Goal: Task Accomplishment & Management: Use online tool/utility

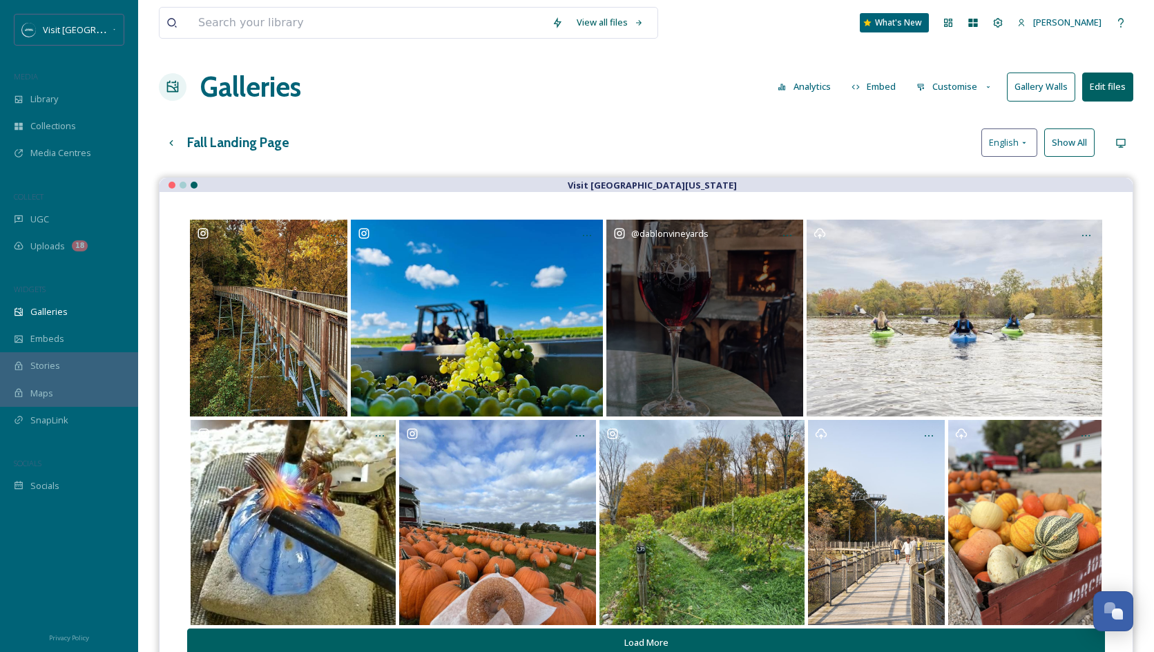
scroll to position [5460, 0]
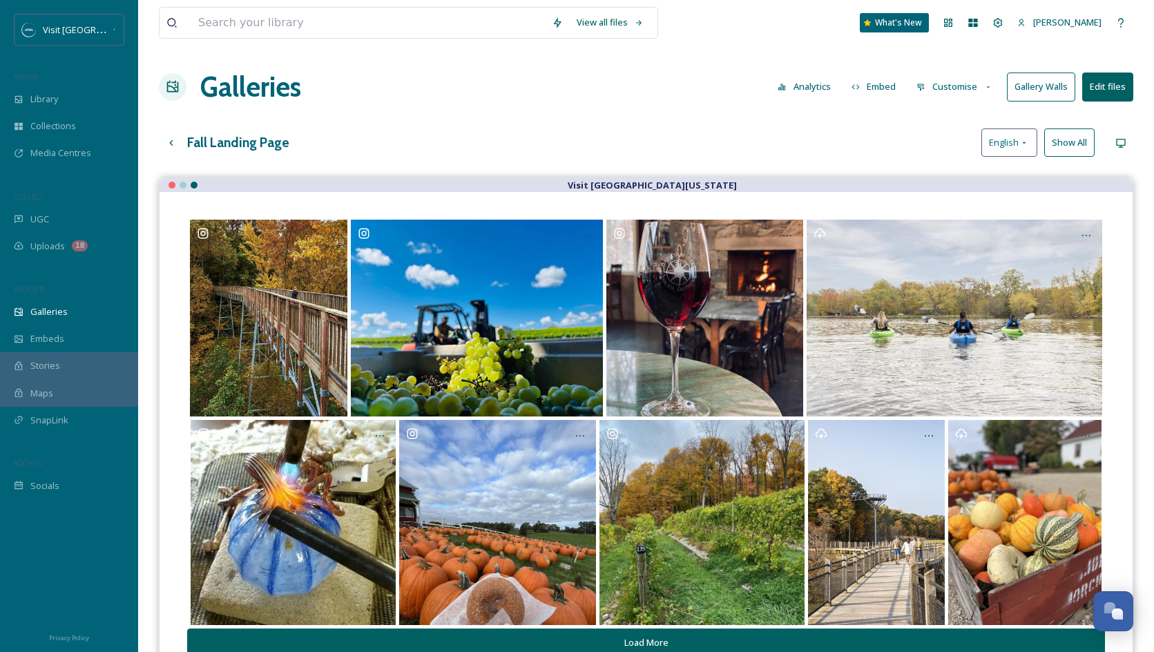
click at [974, 89] on button "Customise" at bounding box center [954, 86] width 90 height 27
click at [963, 117] on div "Layout" at bounding box center [958, 118] width 96 height 27
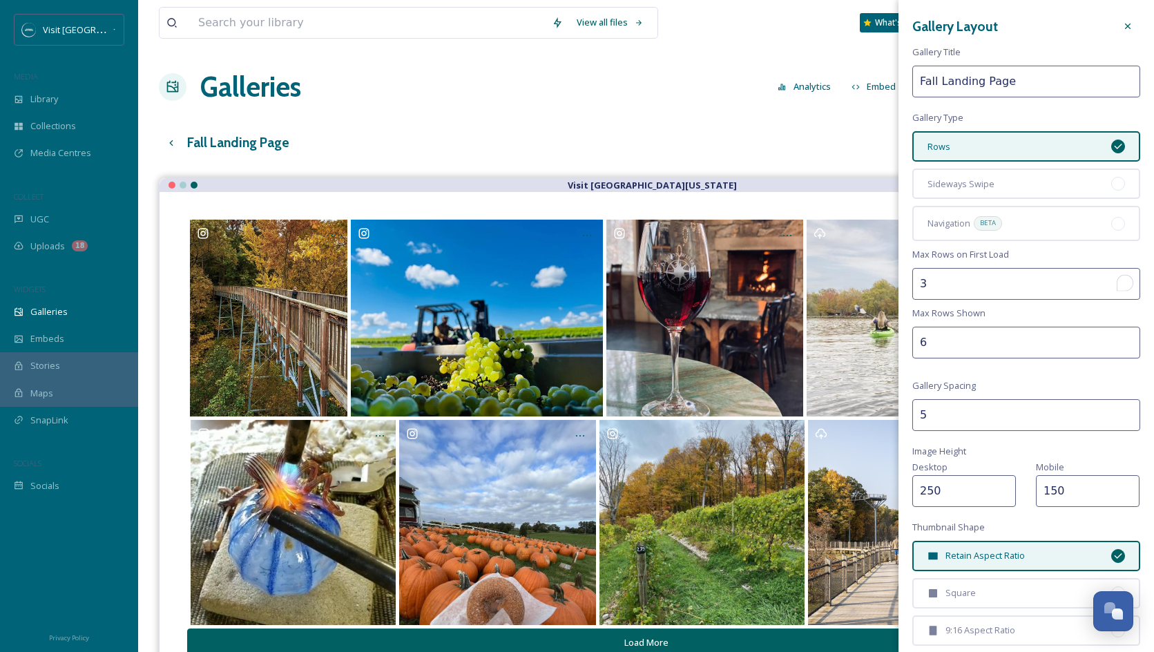
type input "3"
click at [1129, 278] on input "3" at bounding box center [1026, 284] width 228 height 32
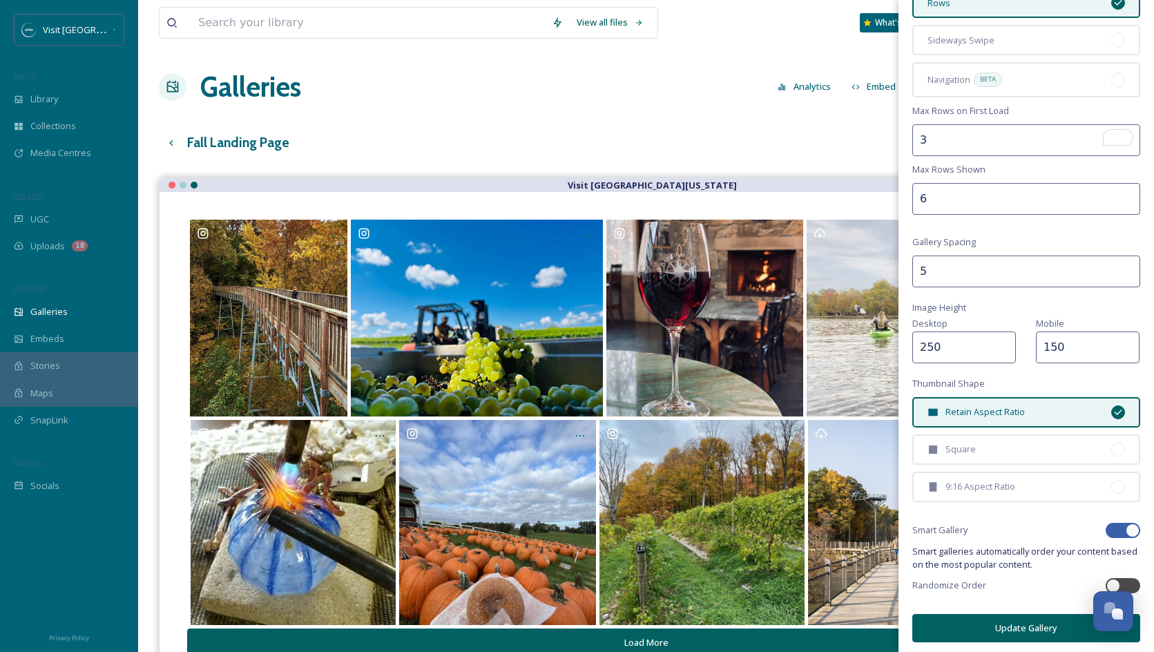
click at [994, 628] on button "Update Gallery" at bounding box center [1026, 628] width 228 height 28
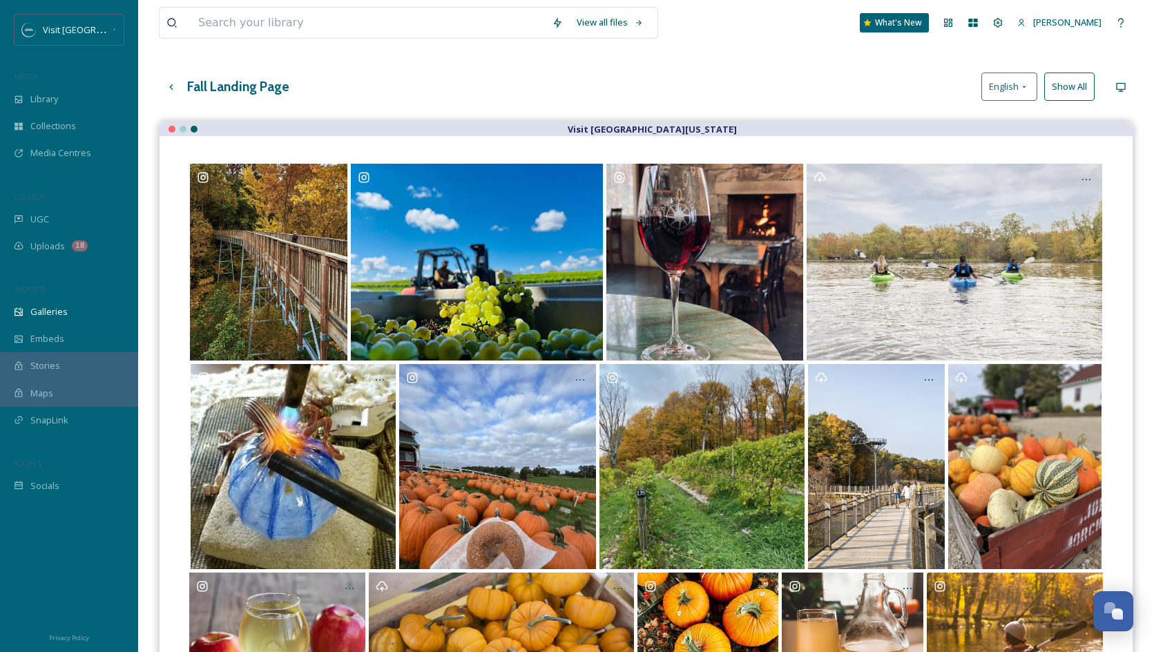
scroll to position [0, 0]
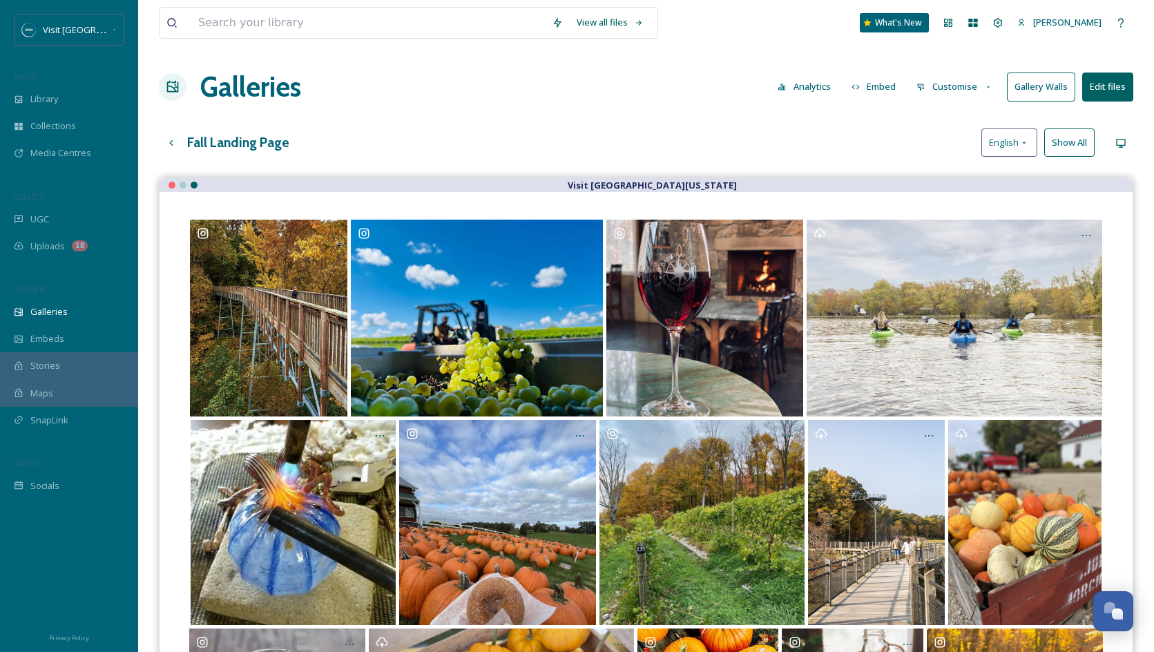
click at [945, 88] on button "Customise" at bounding box center [954, 86] width 90 height 27
click at [941, 115] on span "Layout" at bounding box center [930, 118] width 27 height 13
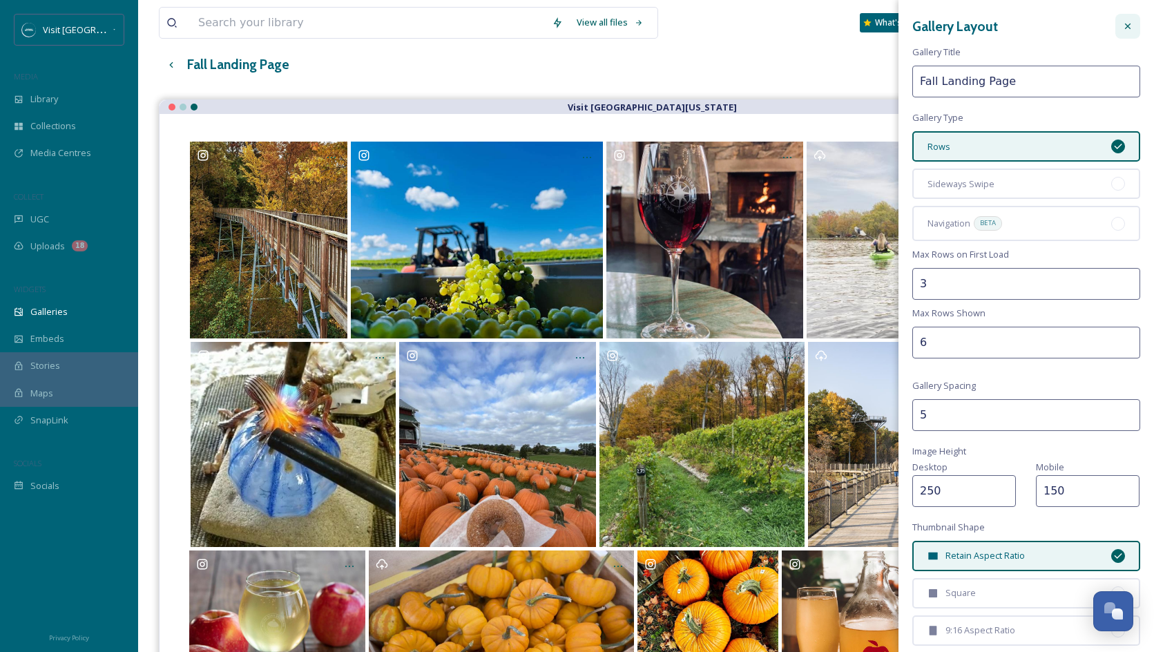
click at [1132, 30] on icon at bounding box center [1127, 26] width 11 height 11
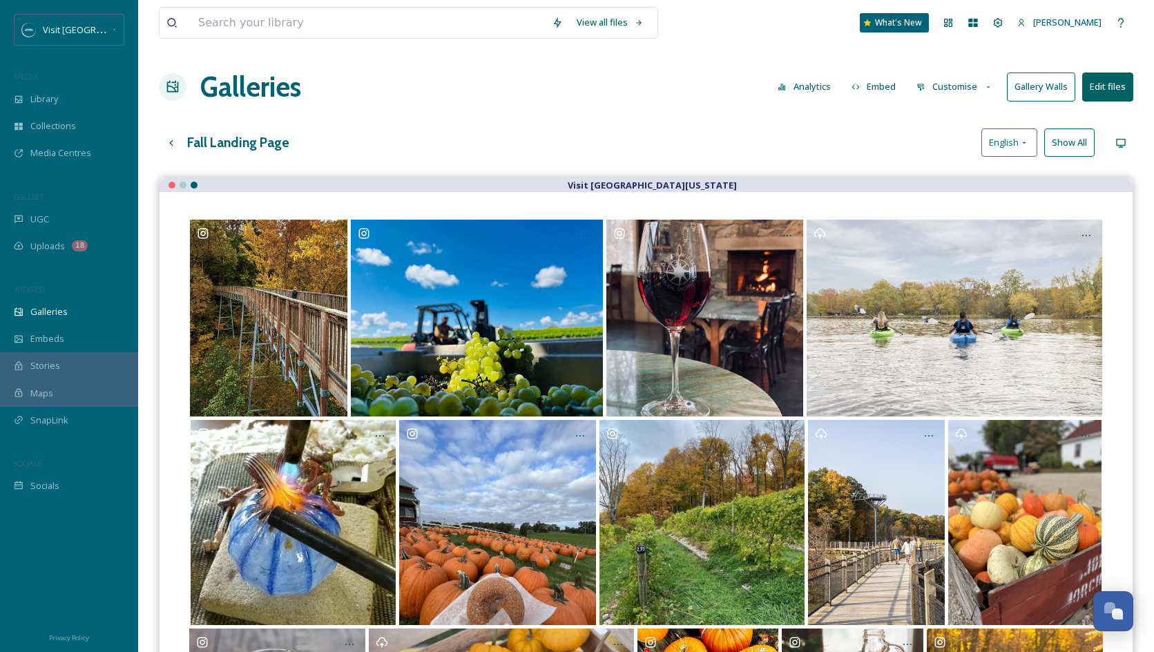
click at [960, 84] on button "Customise" at bounding box center [954, 86] width 90 height 27
click at [947, 146] on span "Thumbnails" at bounding box center [941, 145] width 48 height 13
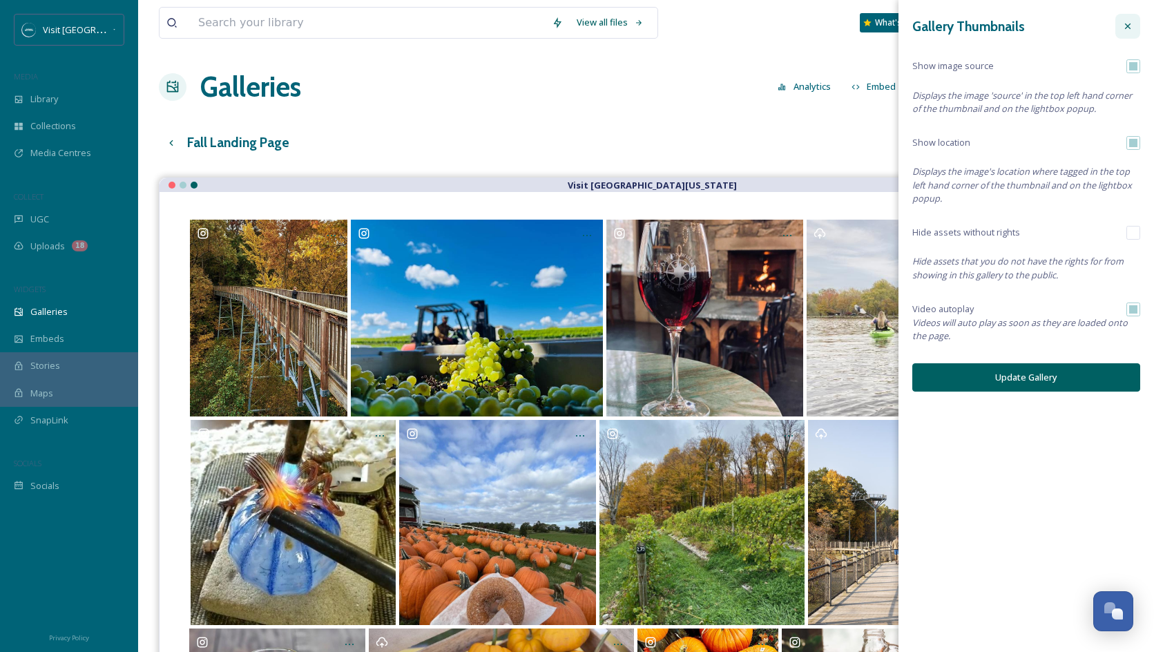
click at [1128, 32] on div at bounding box center [1127, 26] width 25 height 25
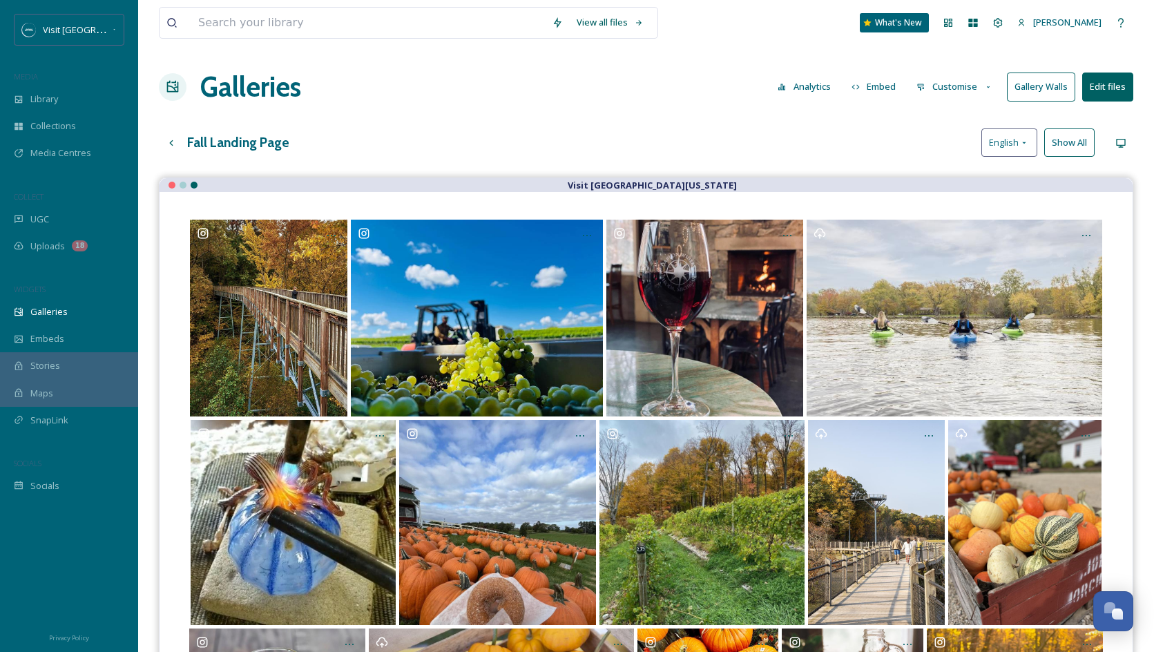
click at [939, 92] on button "Customise" at bounding box center [954, 86] width 90 height 27
click at [956, 175] on div "Buttons" at bounding box center [958, 172] width 96 height 27
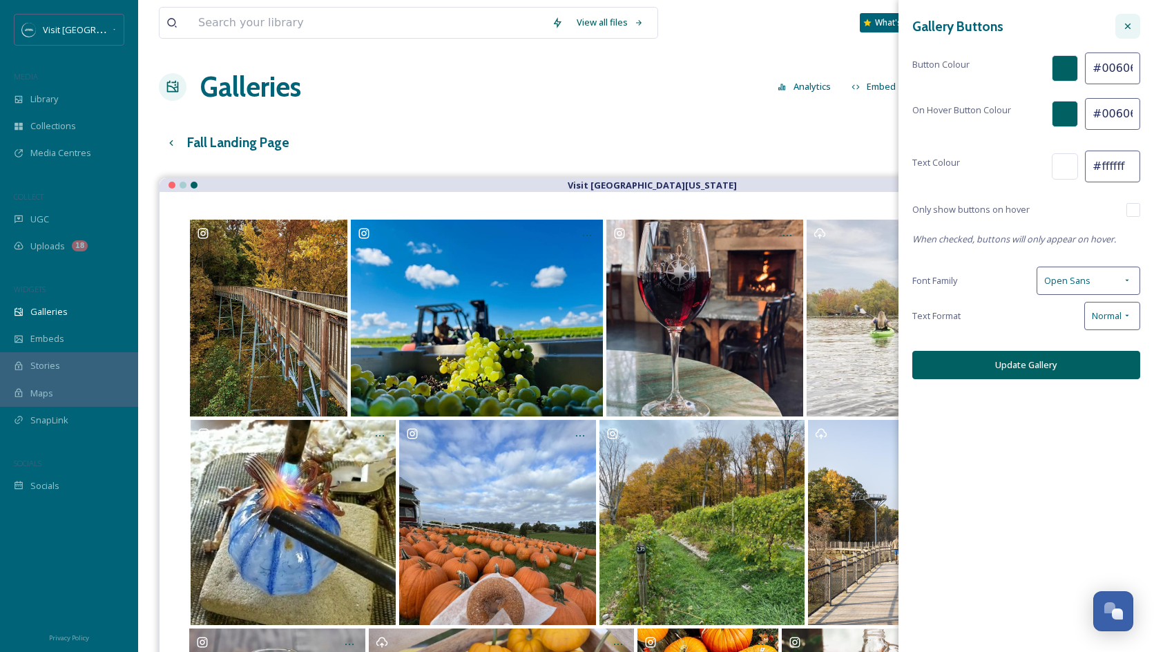
click at [1134, 31] on div at bounding box center [1127, 26] width 25 height 25
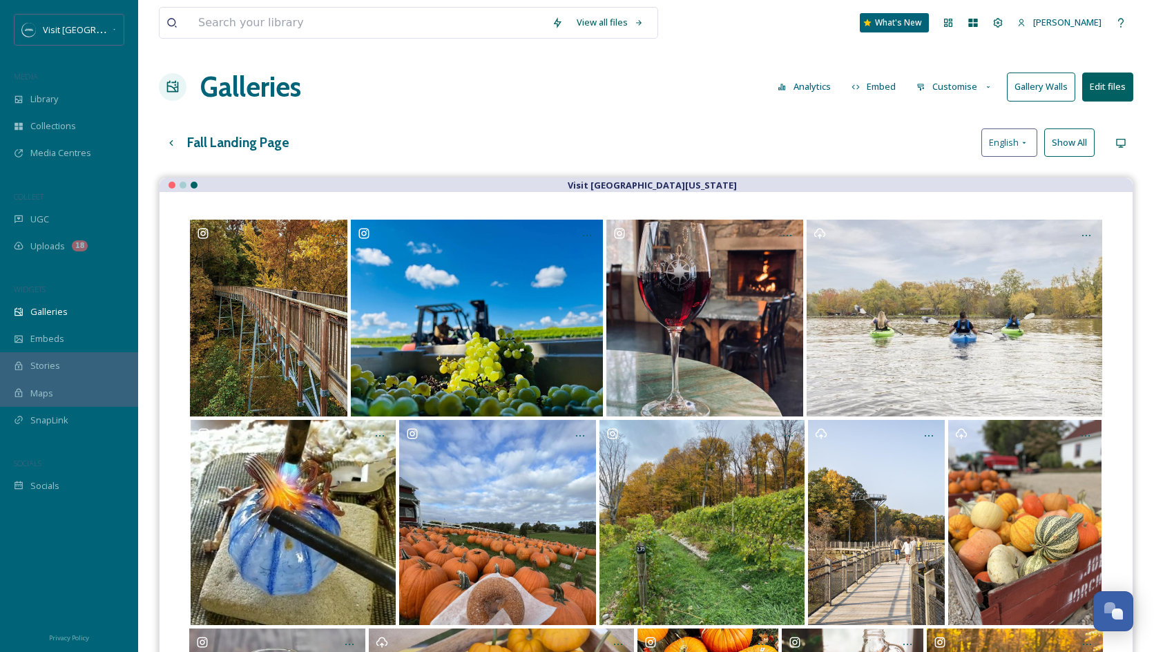
click at [971, 93] on button "Customise" at bounding box center [954, 86] width 90 height 27
click at [957, 112] on div "Layout" at bounding box center [958, 118] width 96 height 27
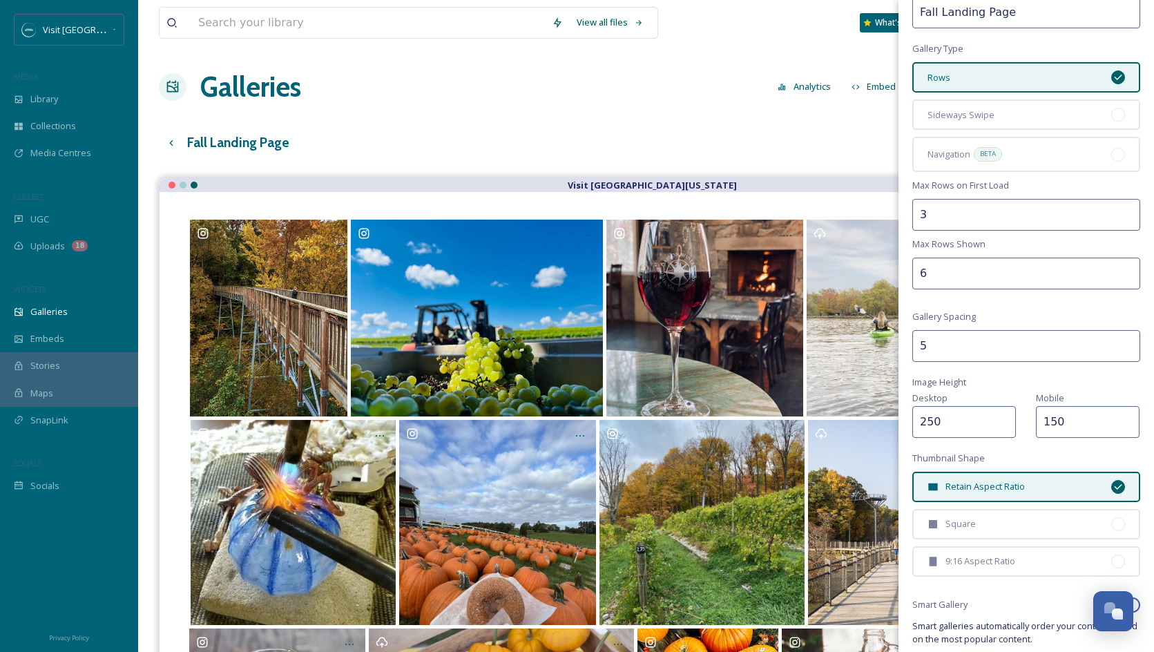
scroll to position [81, 0]
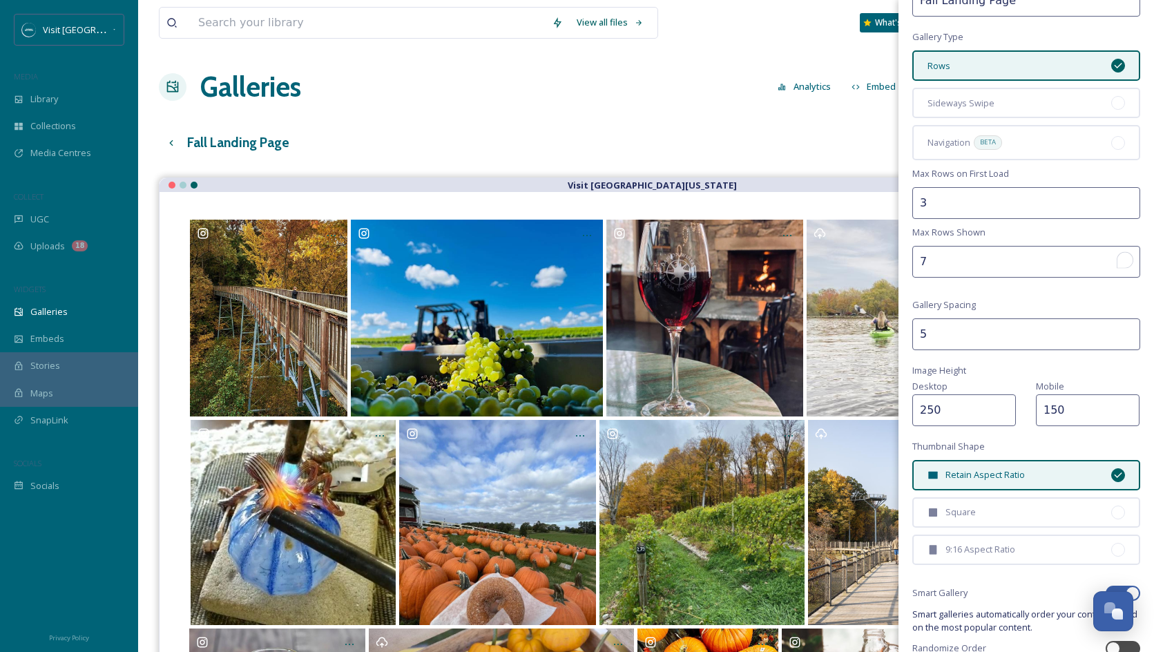
click at [1129, 258] on input "7" at bounding box center [1026, 262] width 228 height 32
click at [1129, 258] on div "Open Grammarly." at bounding box center [1125, 258] width 12 height 12
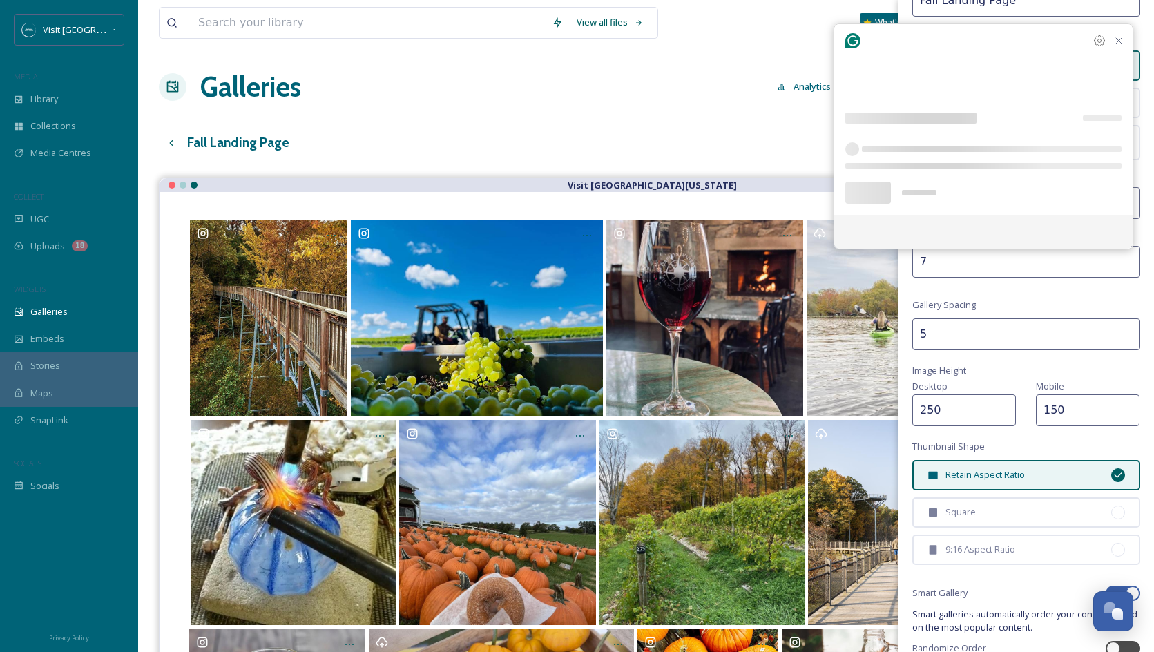
click at [1091, 271] on input "7" at bounding box center [1026, 262] width 228 height 32
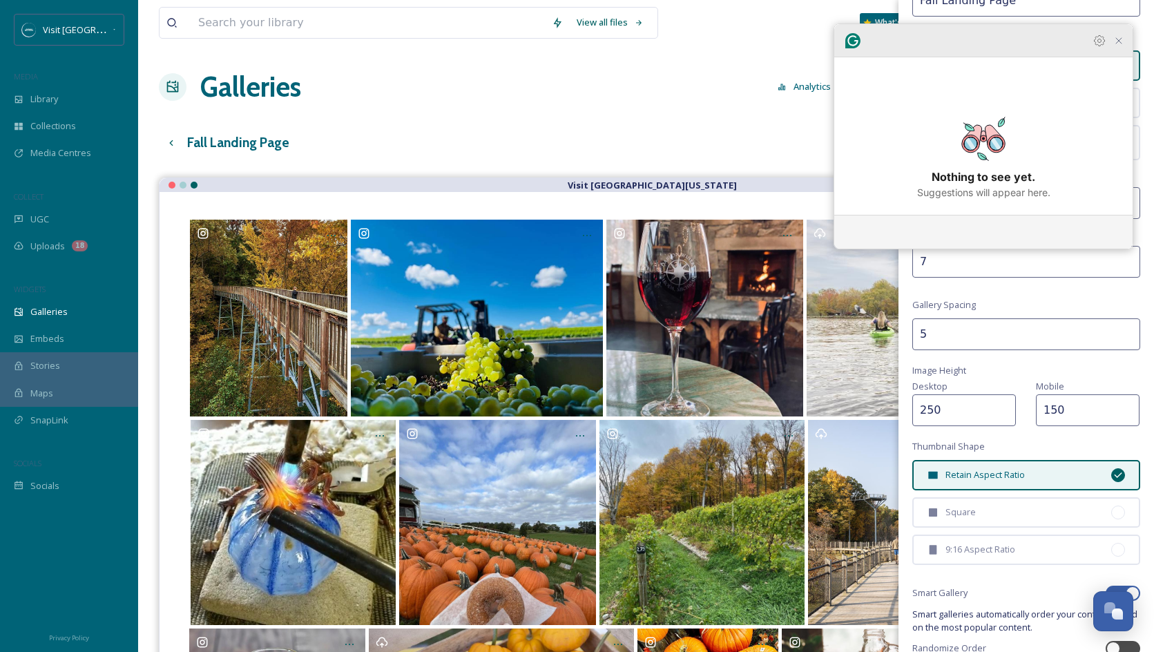
click at [1118, 46] on icon "Close Grammarly Assistant" at bounding box center [1118, 40] width 11 height 11
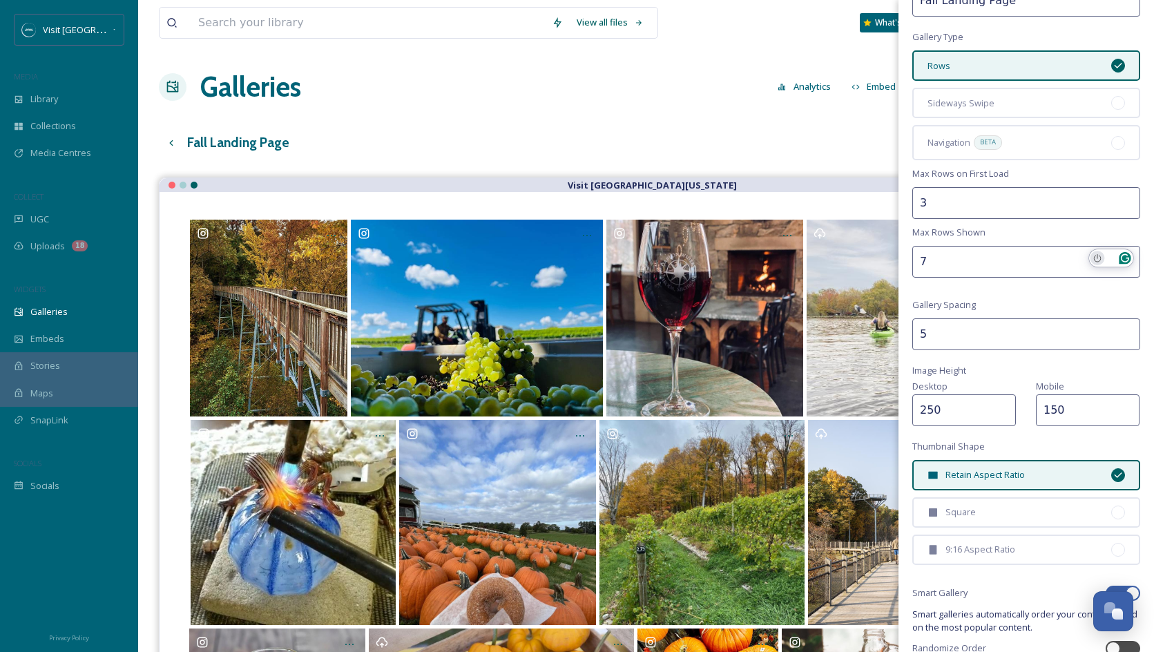
click at [1099, 257] on icon "Turn off Grammarly on this website" at bounding box center [1097, 258] width 8 height 8
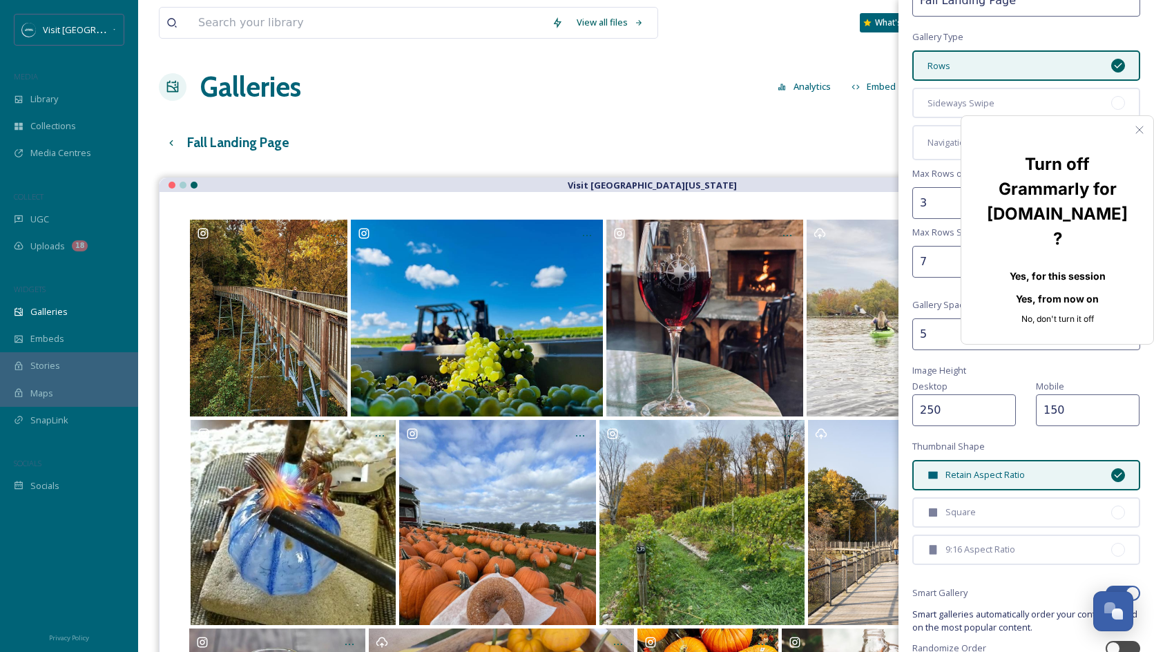
click at [1079, 265] on button "Yes, for this session" at bounding box center [1057, 276] width 148 height 22
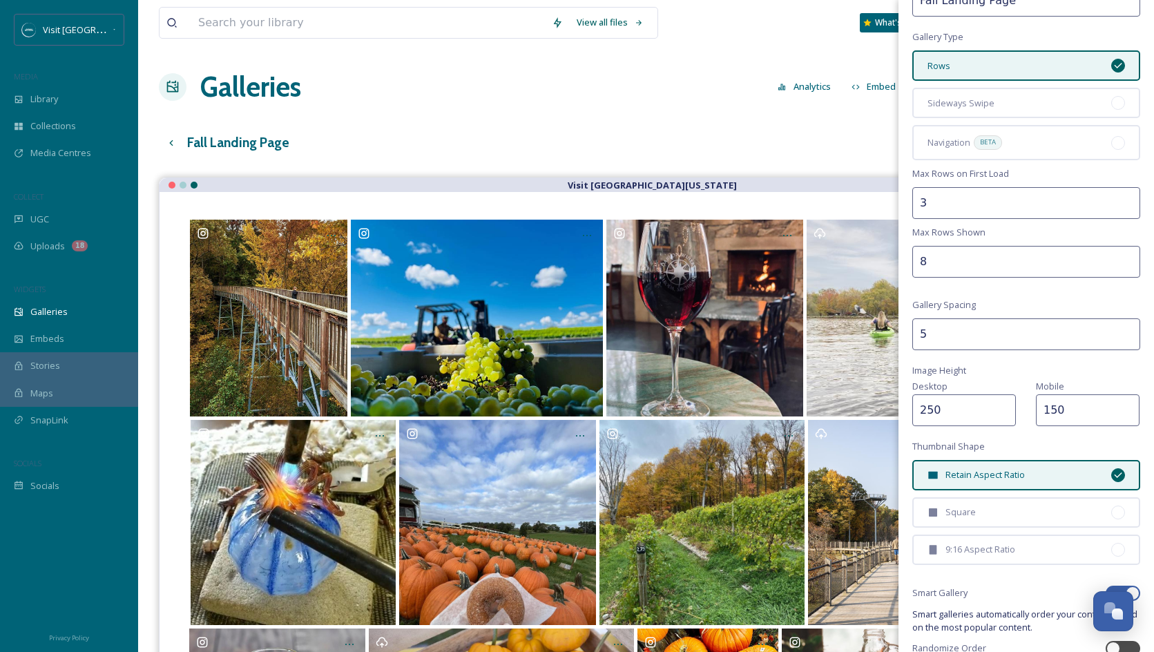
click at [1129, 258] on input "8" at bounding box center [1026, 262] width 228 height 32
type input "9"
click at [1129, 258] on input "9" at bounding box center [1026, 262] width 228 height 32
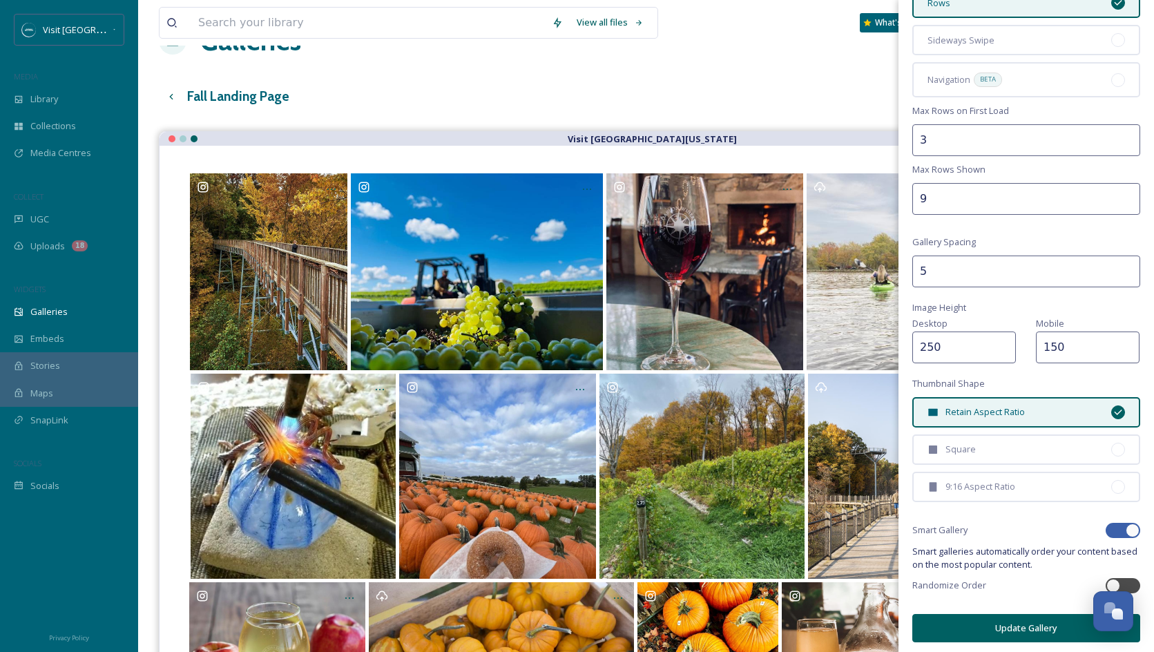
scroll to position [48, 0]
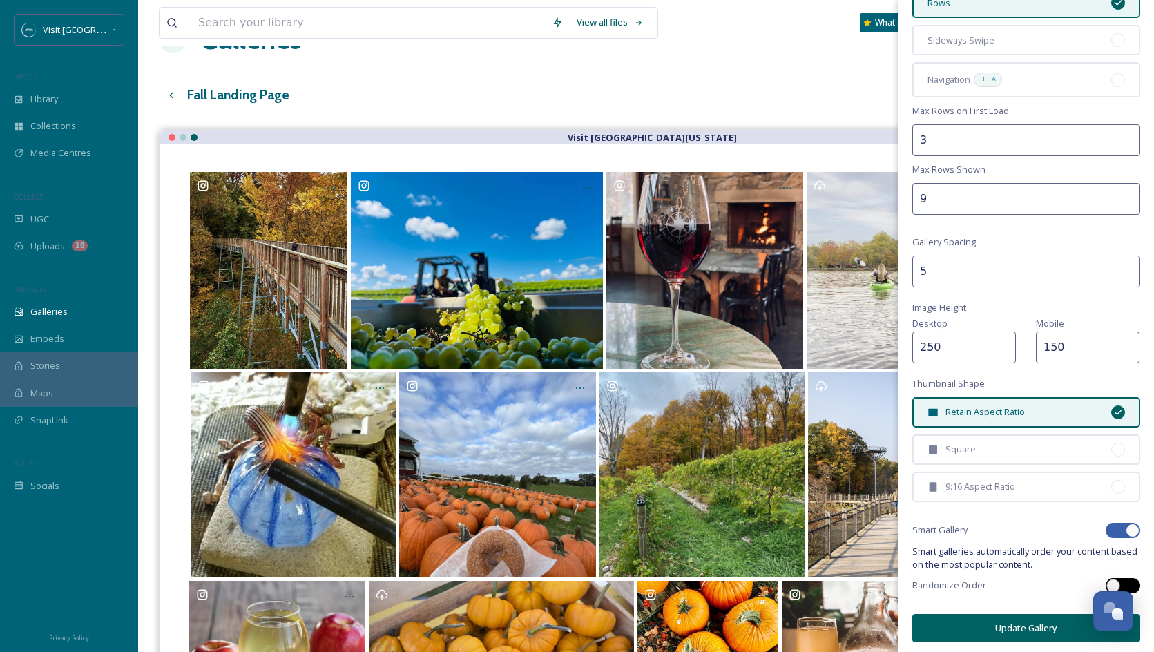
click at [1111, 579] on div at bounding box center [1113, 586] width 14 height 14
checkbox input "true"
checkbox input "false"
click at [1051, 620] on button "Update Gallery" at bounding box center [1026, 628] width 228 height 28
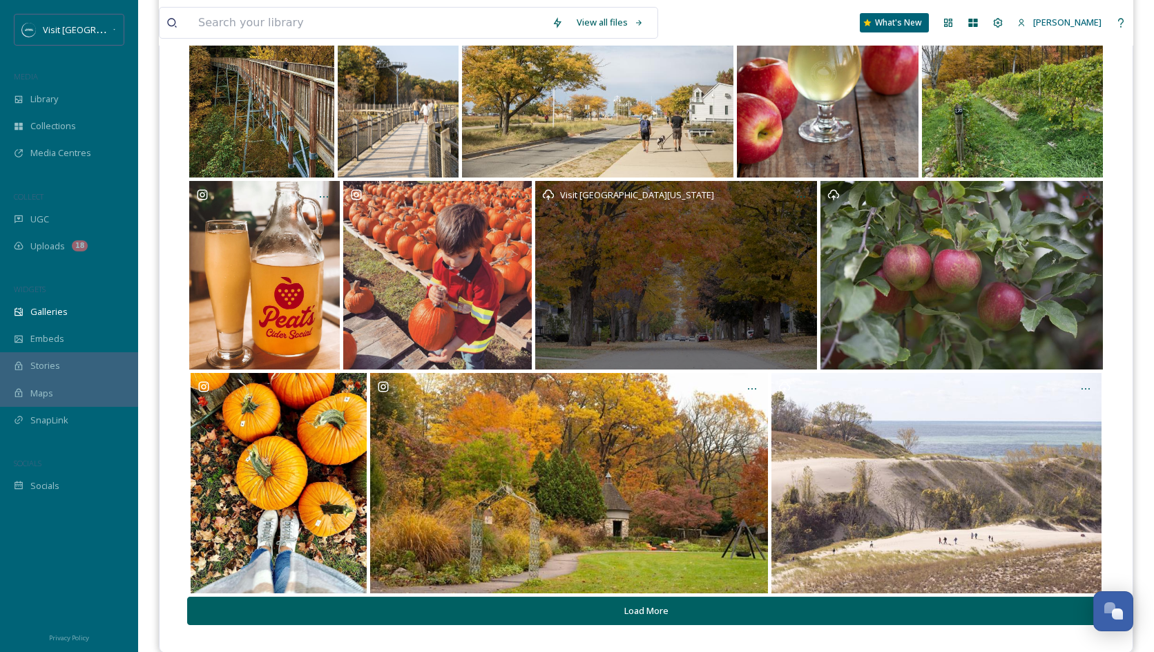
scroll to position [244, 0]
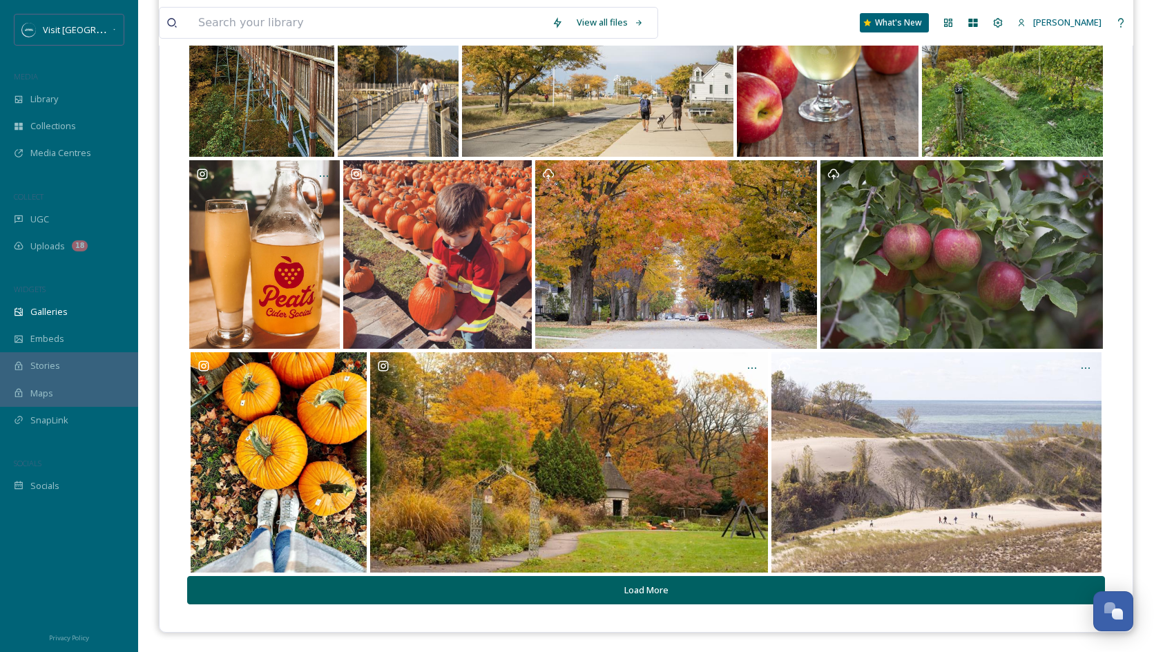
click at [652, 599] on button "Load More" at bounding box center [646, 590] width 918 height 28
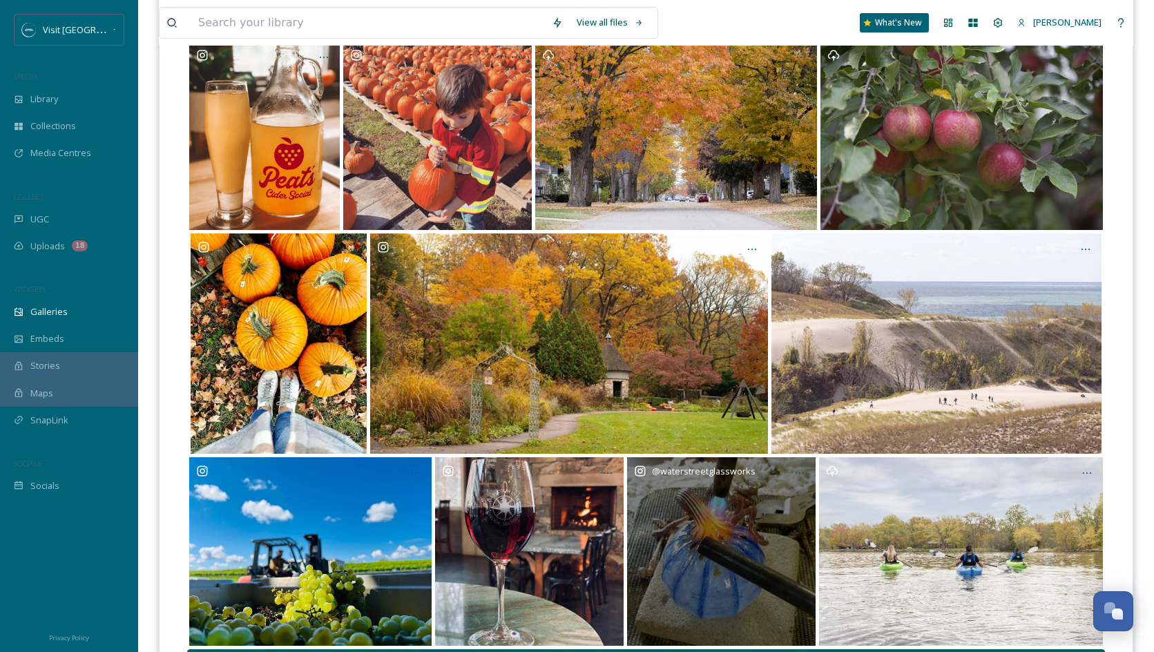
scroll to position [436, 0]
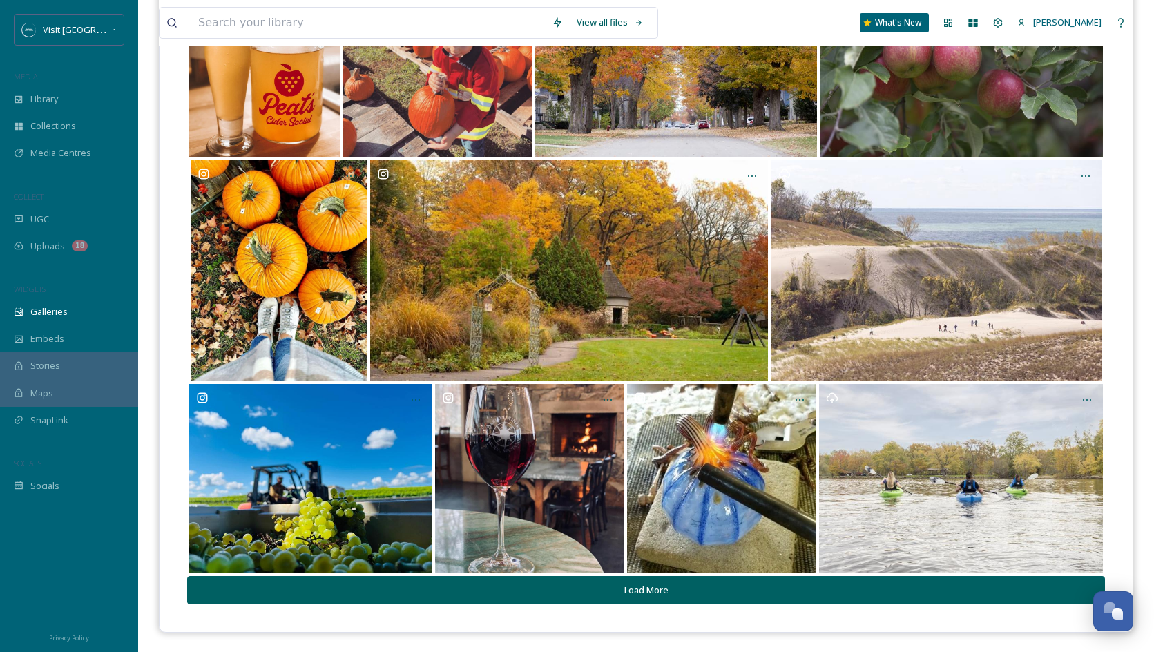
click at [656, 582] on button "Load More" at bounding box center [646, 590] width 918 height 28
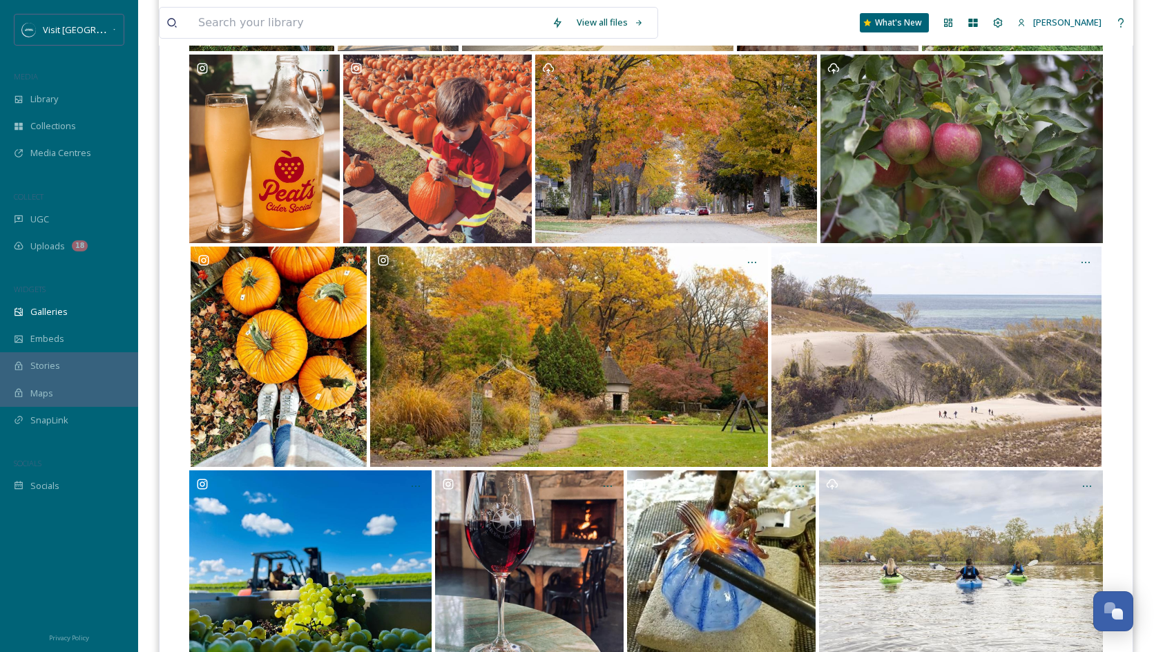
scroll to position [0, 0]
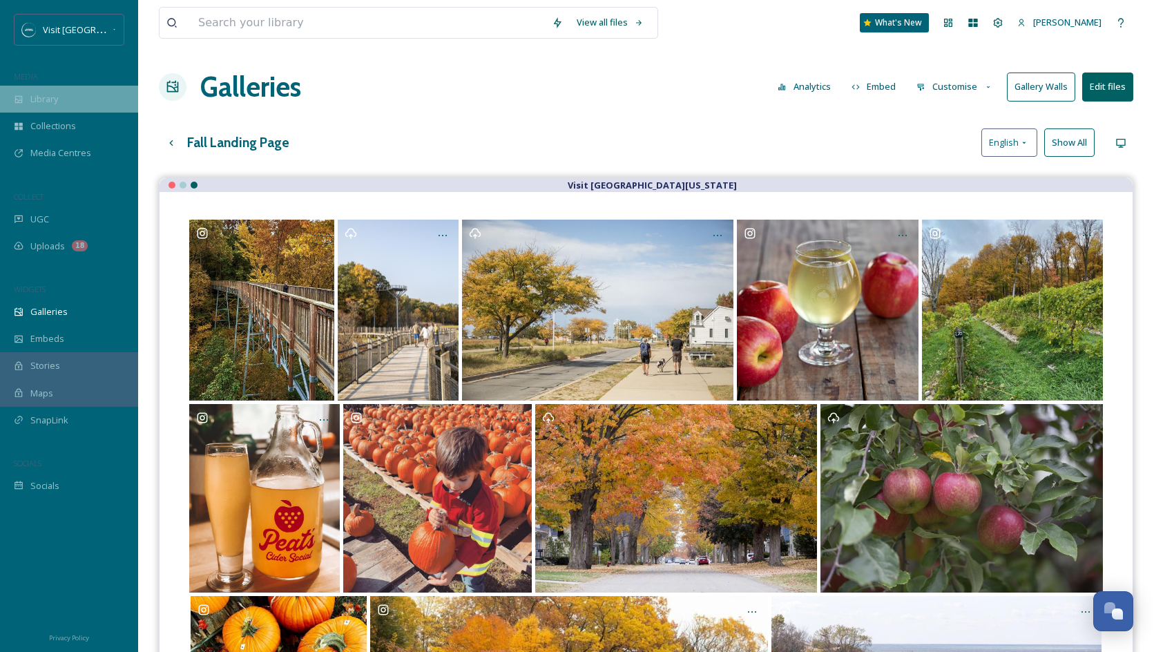
click at [75, 101] on div "Library" at bounding box center [69, 99] width 138 height 27
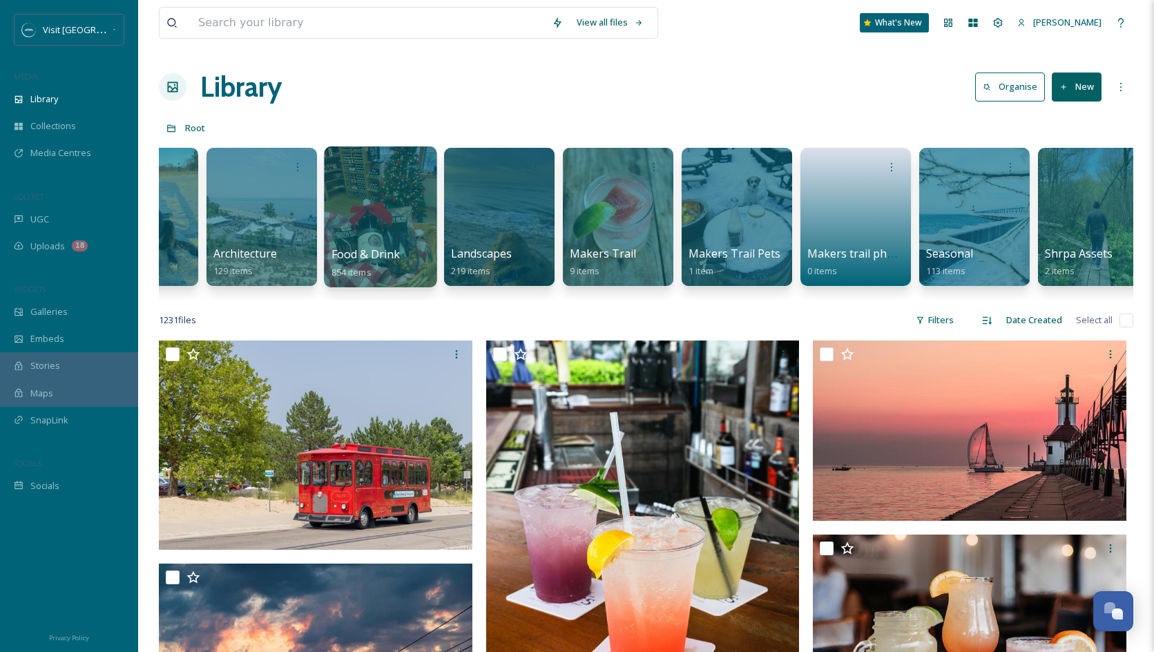
scroll to position [0, 316]
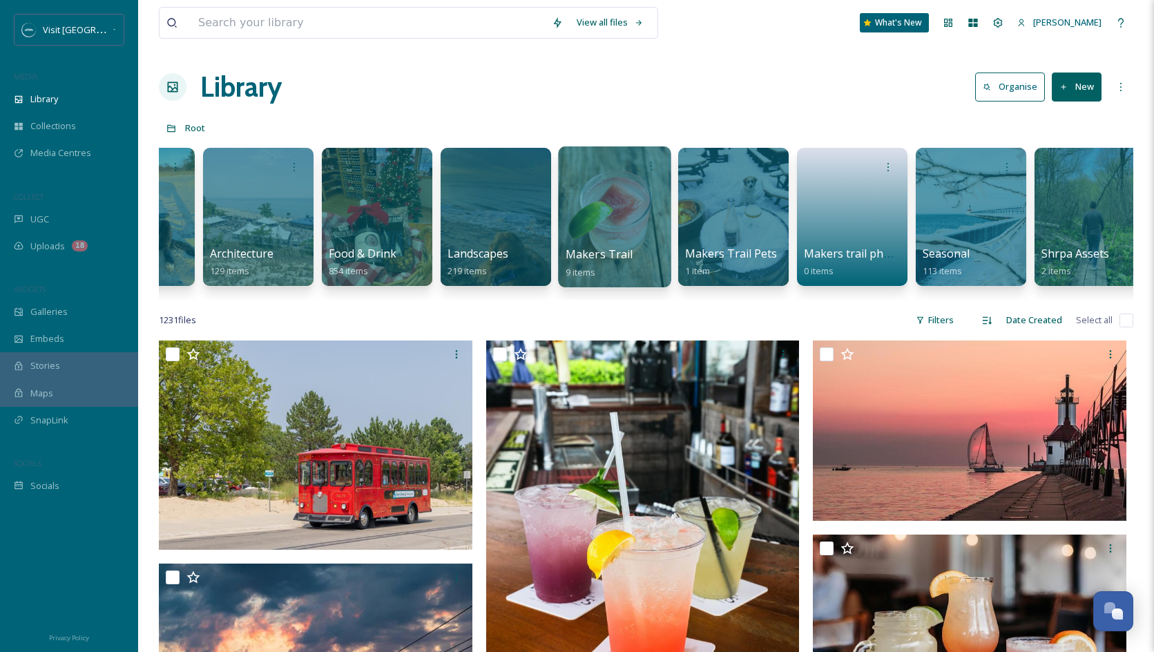
click at [630, 220] on div at bounding box center [614, 216] width 113 height 141
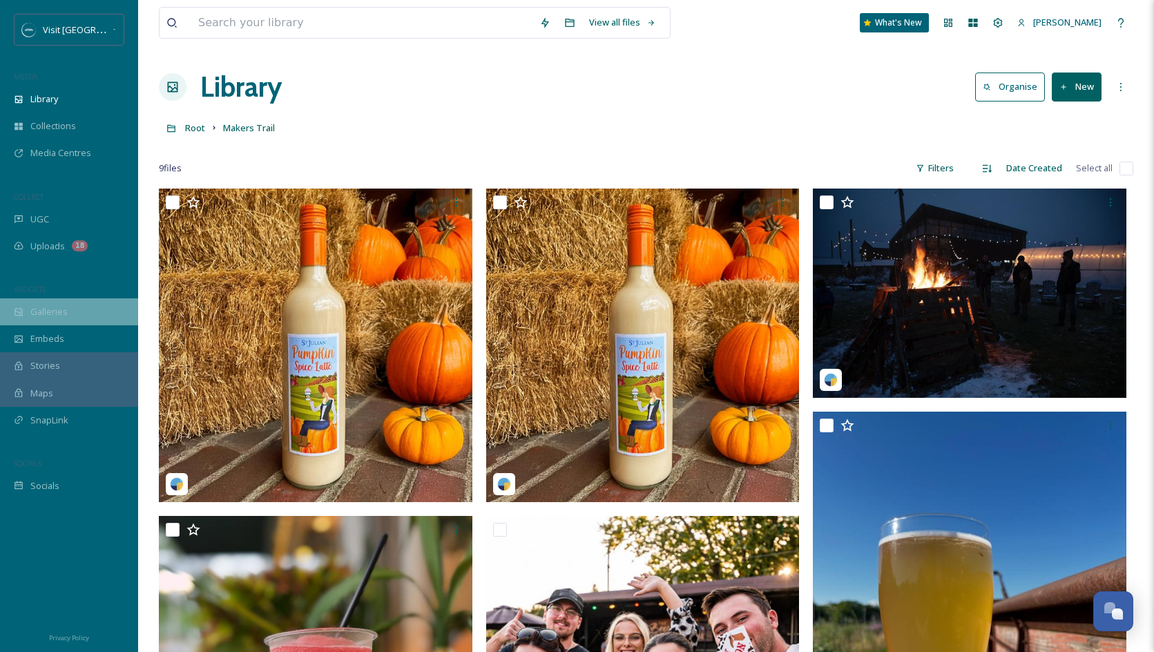
click at [42, 311] on span "Galleries" at bounding box center [48, 311] width 37 height 13
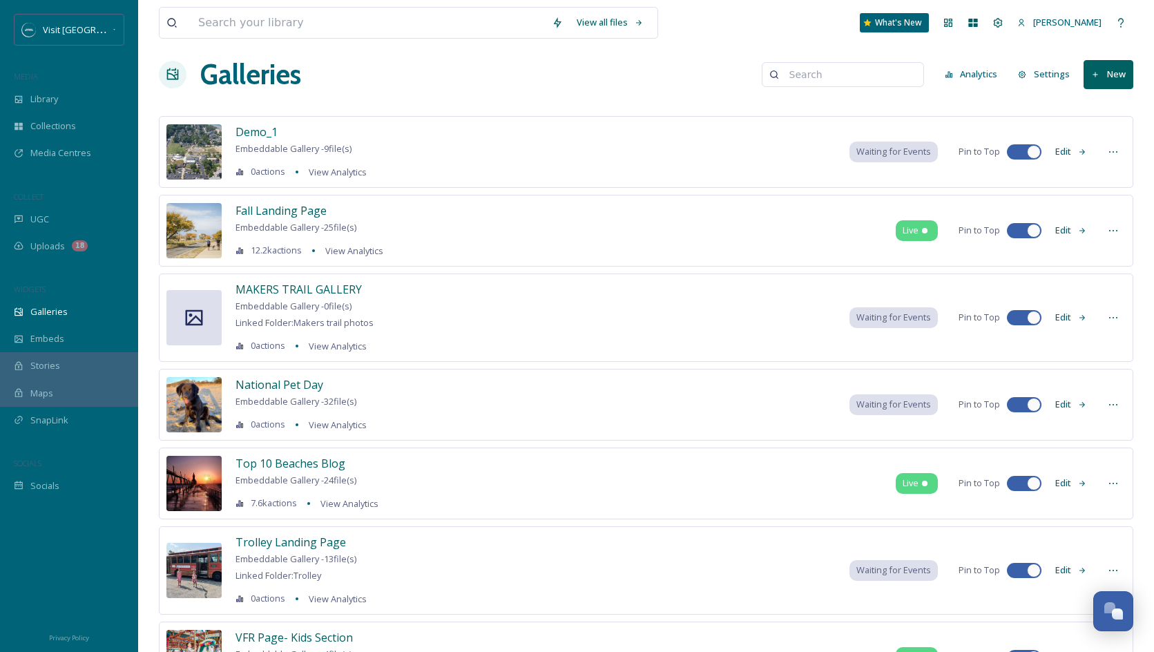
scroll to position [11, 0]
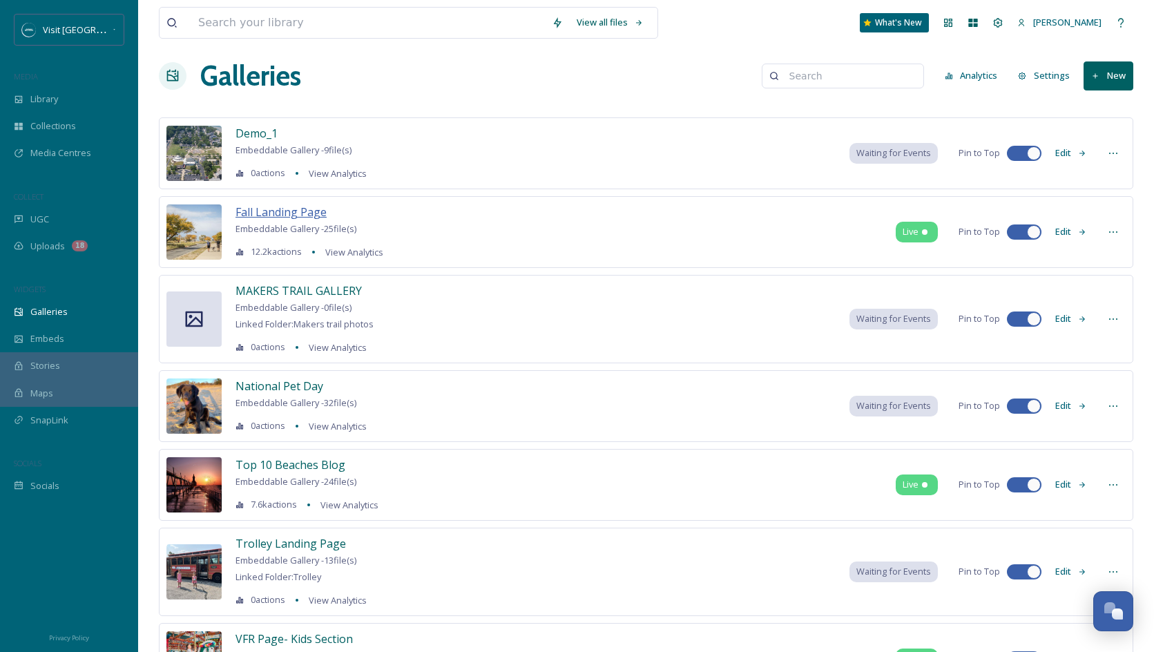
click at [314, 214] on span "Fall Landing Page" at bounding box center [280, 211] width 91 height 15
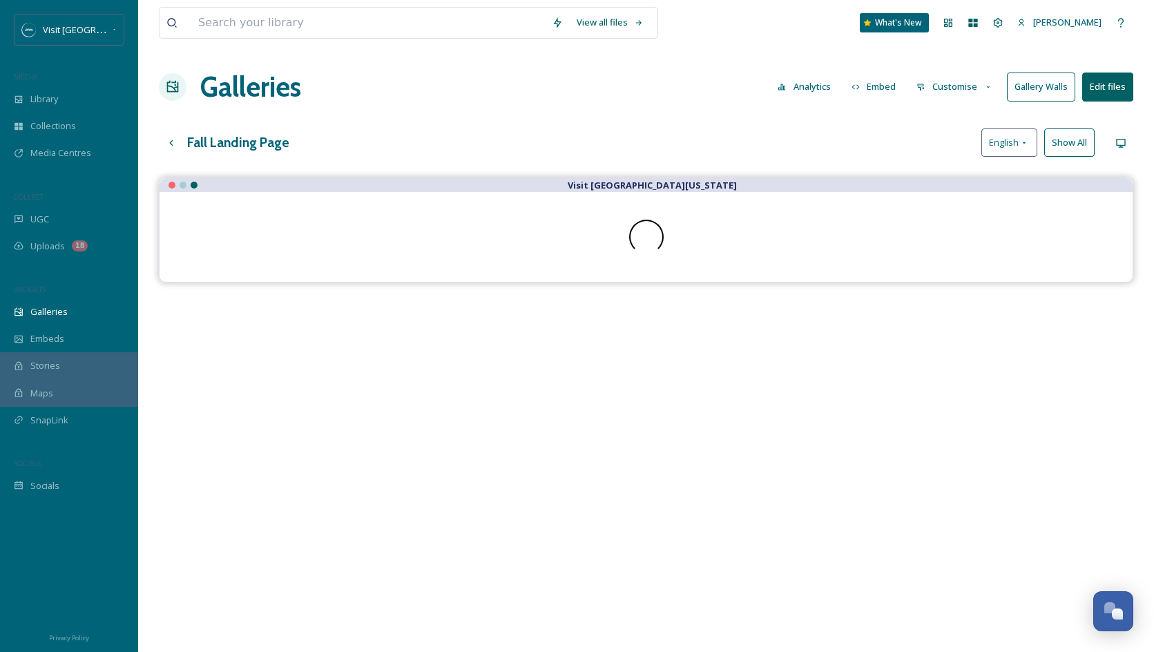
click at [965, 91] on button "Customise" at bounding box center [954, 86] width 90 height 27
click at [965, 122] on div "Layout" at bounding box center [958, 118] width 96 height 27
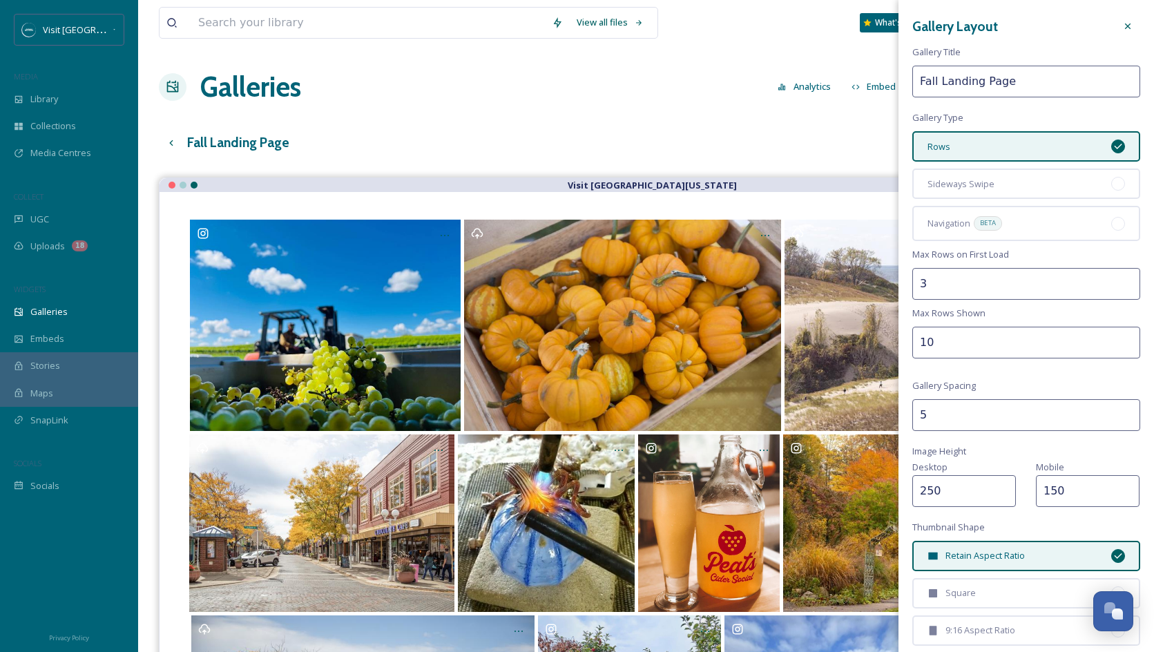
click at [1123, 335] on input "10" at bounding box center [1026, 343] width 228 height 32
click at [1123, 335] on input "11" at bounding box center [1026, 343] width 228 height 32
click at [1126, 345] on input "10" at bounding box center [1026, 343] width 228 height 32
click at [1126, 345] on input "9" at bounding box center [1026, 343] width 228 height 32
click at [1126, 345] on input "8" at bounding box center [1026, 343] width 228 height 32
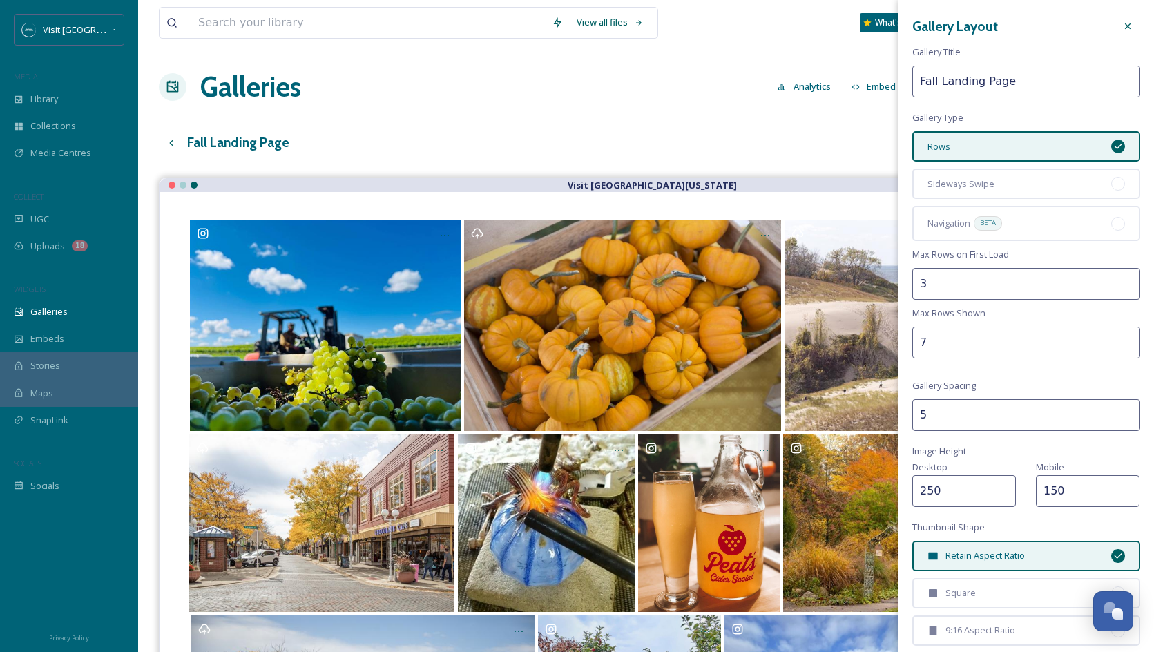
click at [1126, 345] on input "7" at bounding box center [1026, 343] width 228 height 32
click at [1126, 345] on input "6" at bounding box center [1026, 343] width 228 height 32
click at [1126, 345] on input "5" at bounding box center [1026, 343] width 228 height 32
click at [1126, 345] on input "4" at bounding box center [1026, 343] width 228 height 32
type input "3"
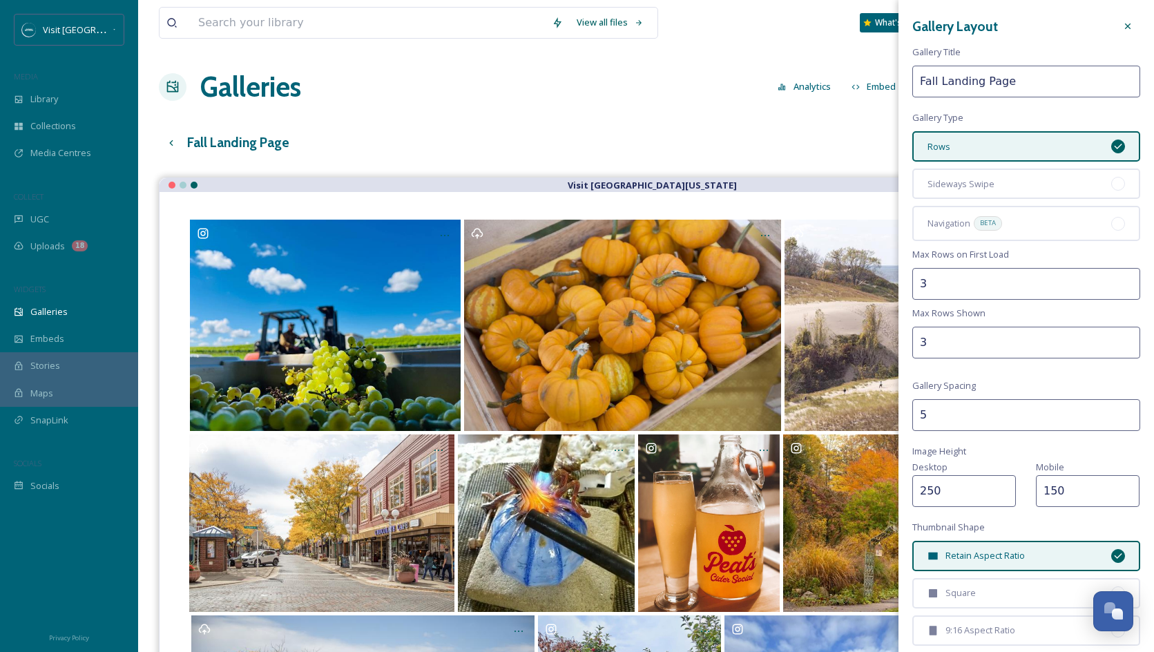
click at [1126, 345] on input "3" at bounding box center [1026, 343] width 228 height 32
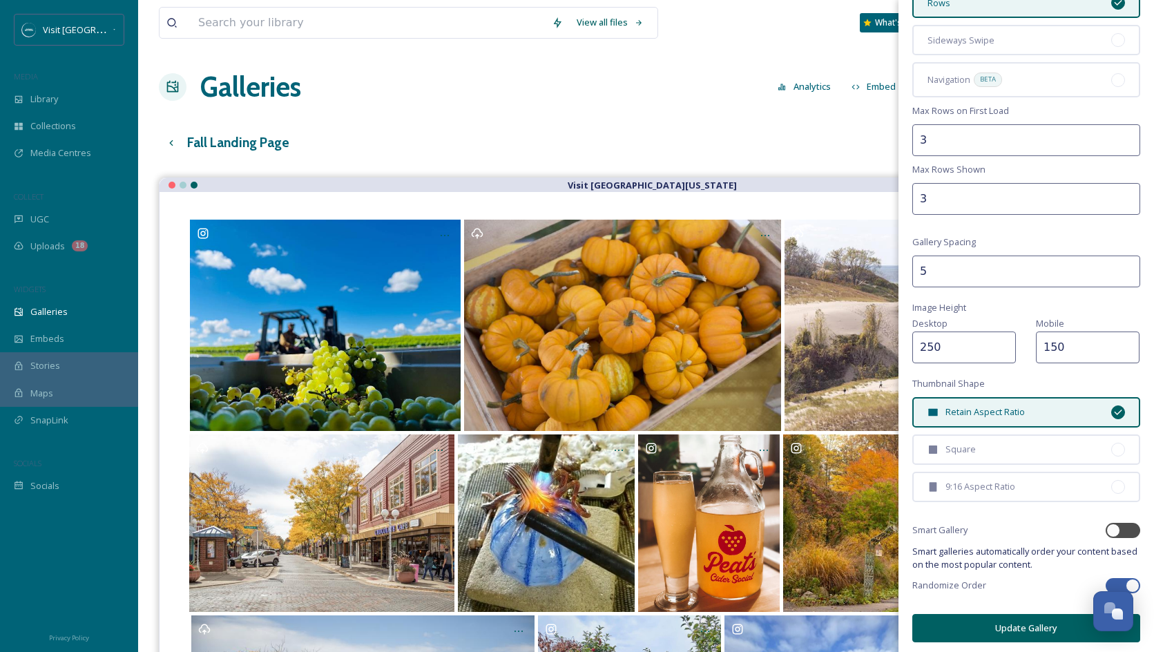
click at [986, 628] on button "Update Gallery" at bounding box center [1026, 628] width 228 height 28
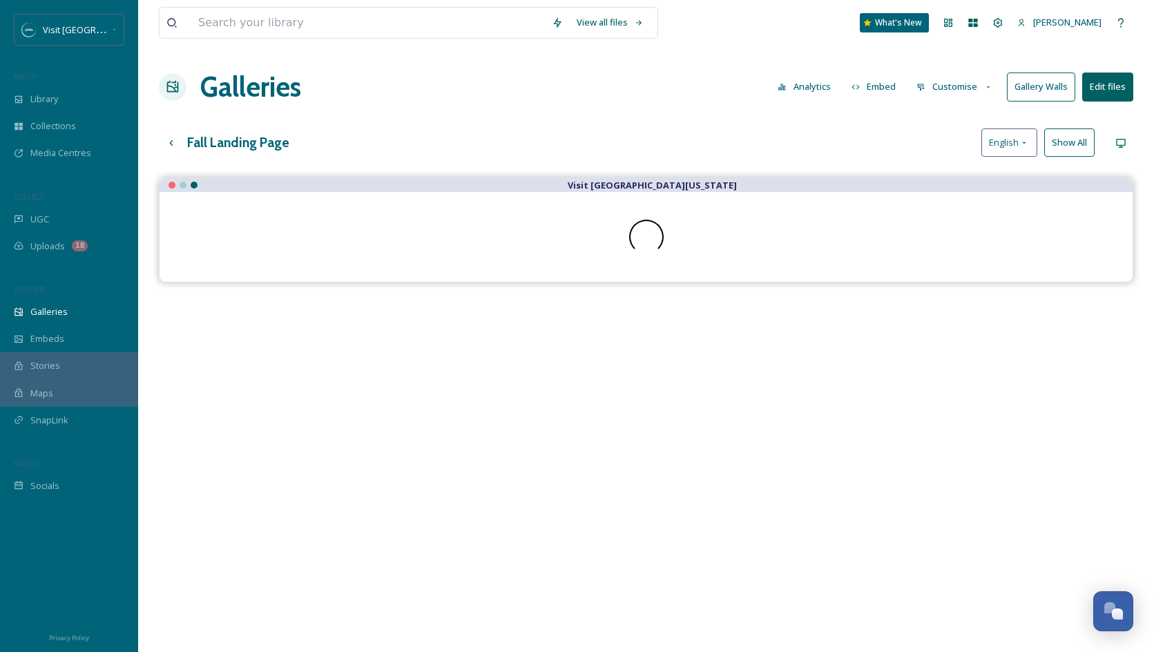
click at [949, 82] on button "Customise" at bounding box center [954, 86] width 90 height 27
click at [944, 167] on span "Buttons" at bounding box center [933, 172] width 32 height 13
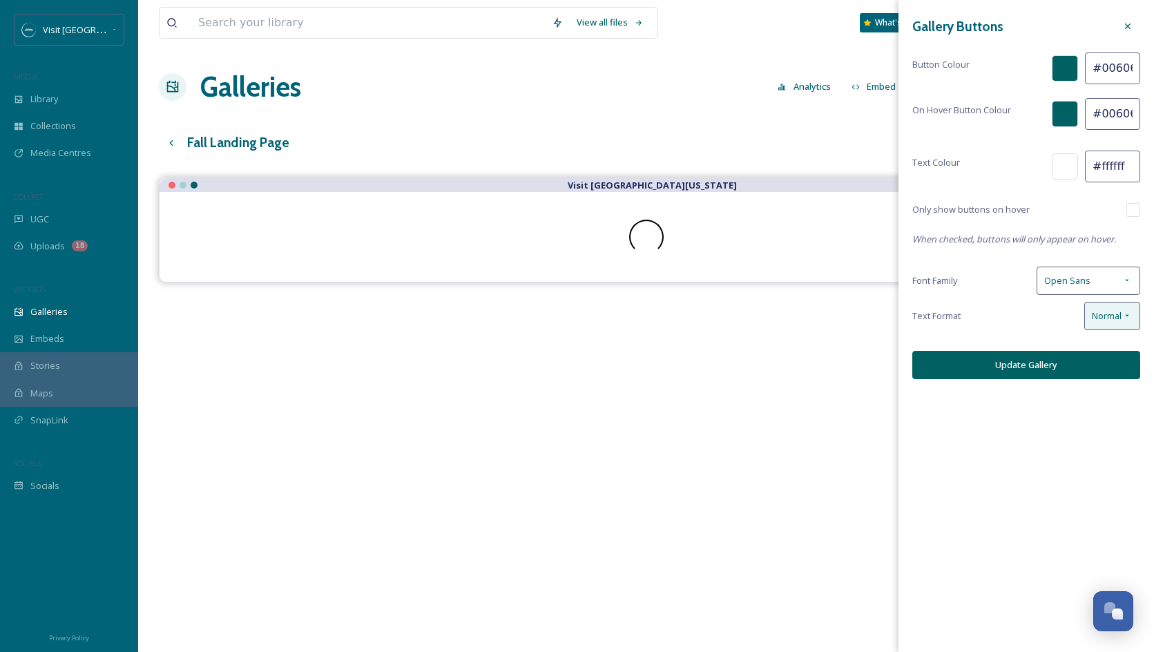
click at [1096, 304] on div "Normal" at bounding box center [1112, 316] width 56 height 28
click at [1052, 312] on div "Text Format Normal" at bounding box center [1026, 316] width 228 height 28
click at [1128, 22] on icon at bounding box center [1127, 26] width 11 height 11
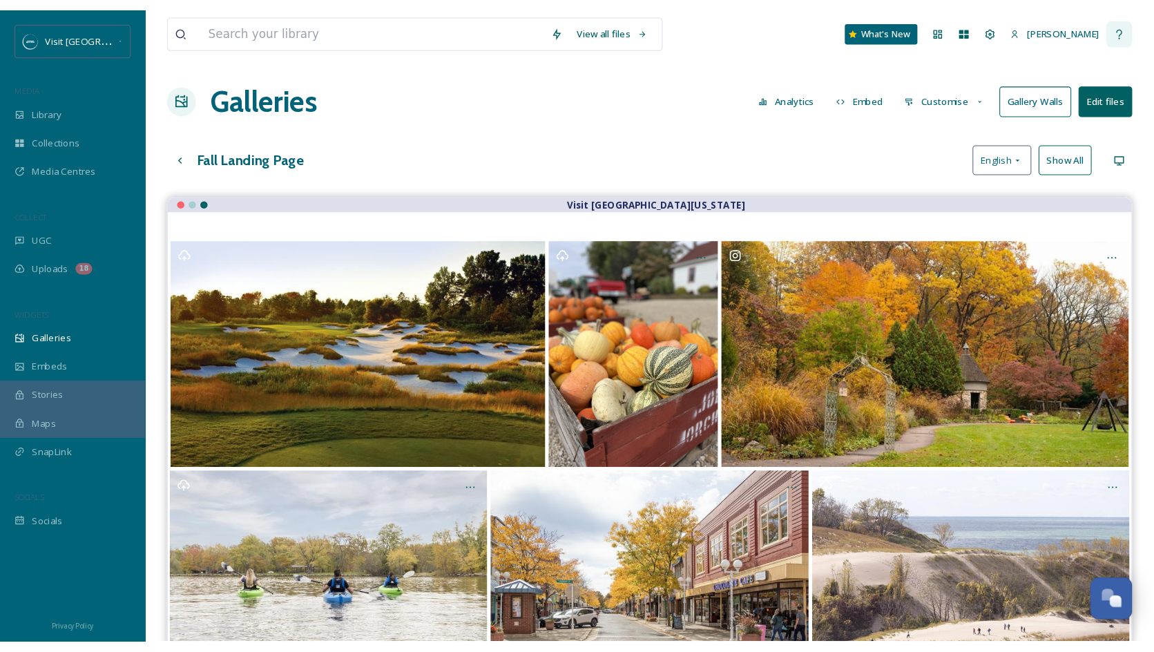
scroll to position [5460, 0]
